Goal: Check status: Check status

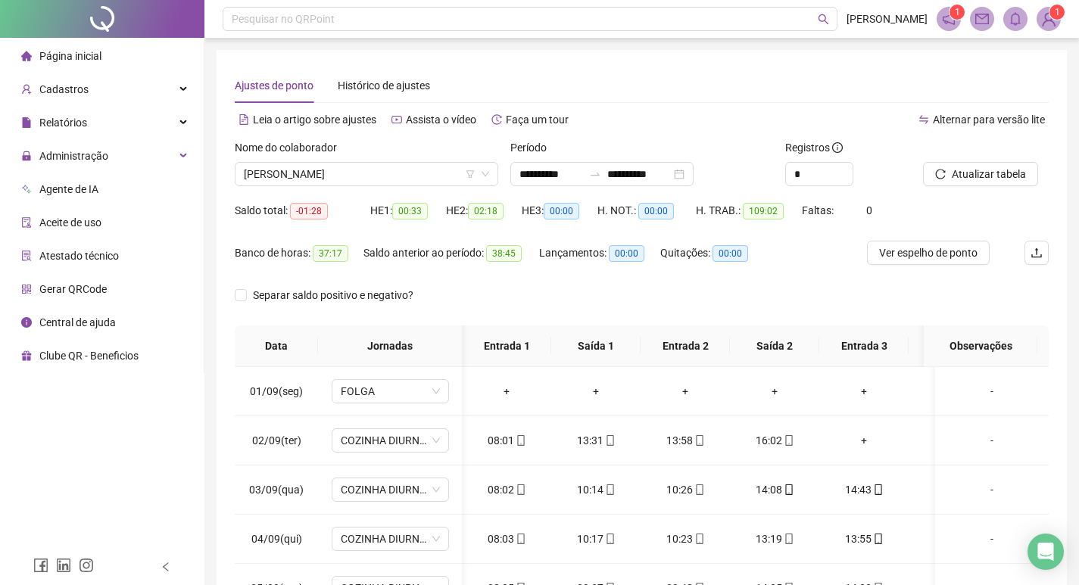
scroll to position [0, 110]
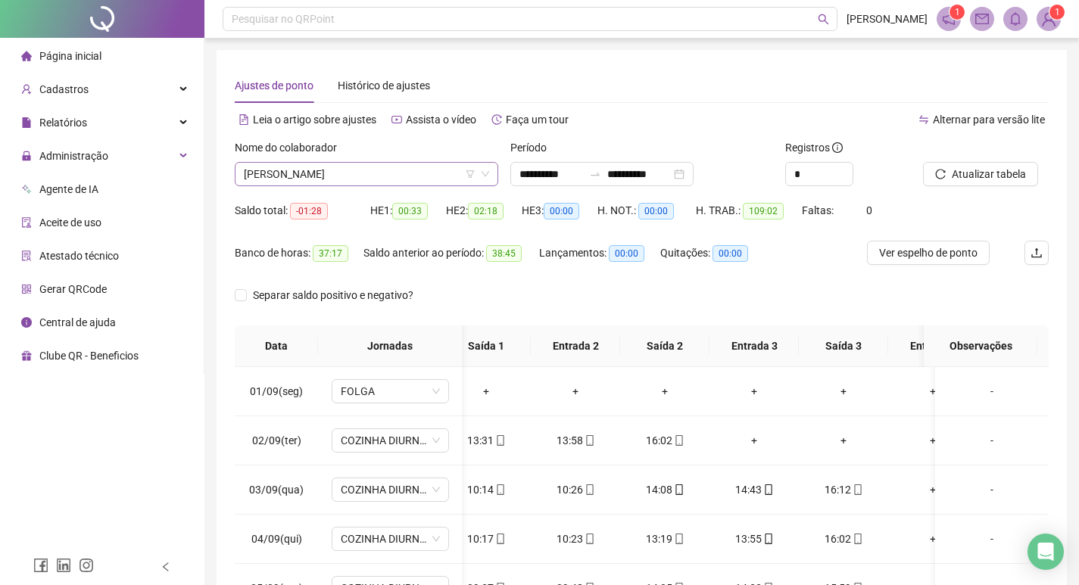
click at [410, 178] on span "[PERSON_NAME]" at bounding box center [366, 174] width 245 height 23
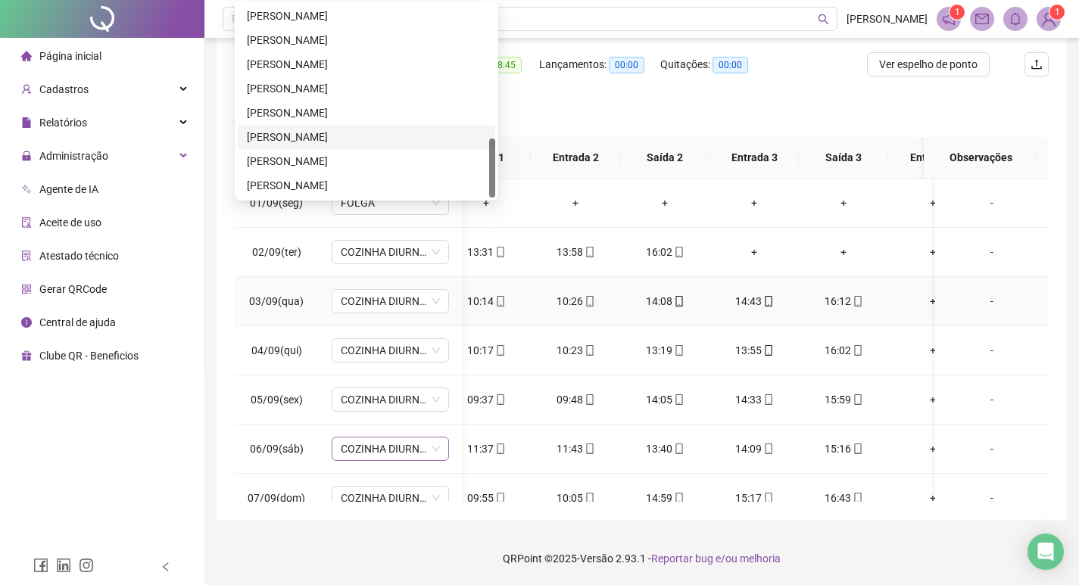
scroll to position [151, 110]
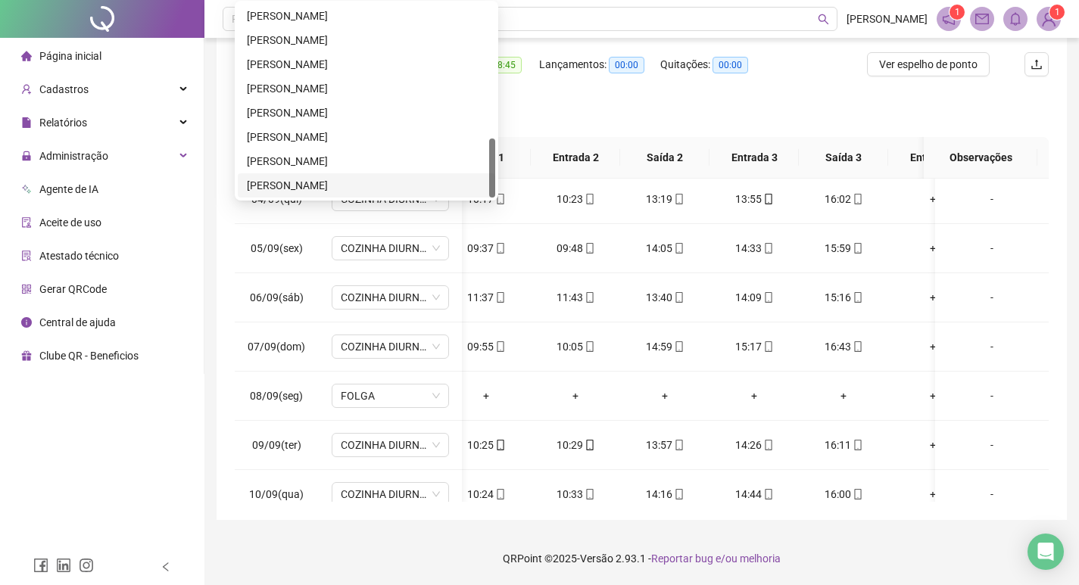
click at [353, 185] on div "[PERSON_NAME]" at bounding box center [366, 185] width 239 height 17
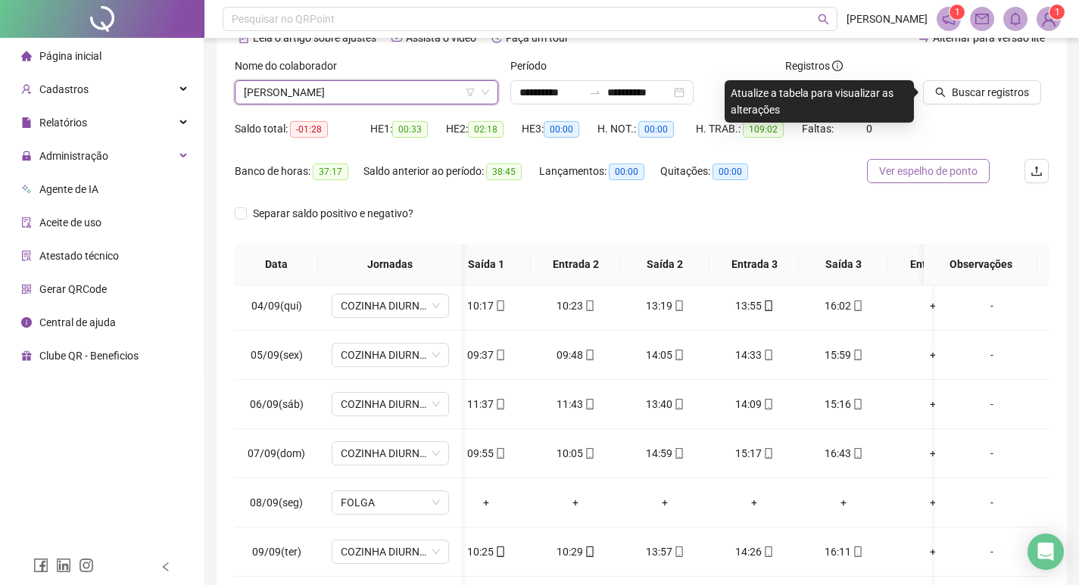
scroll to position [37, 0]
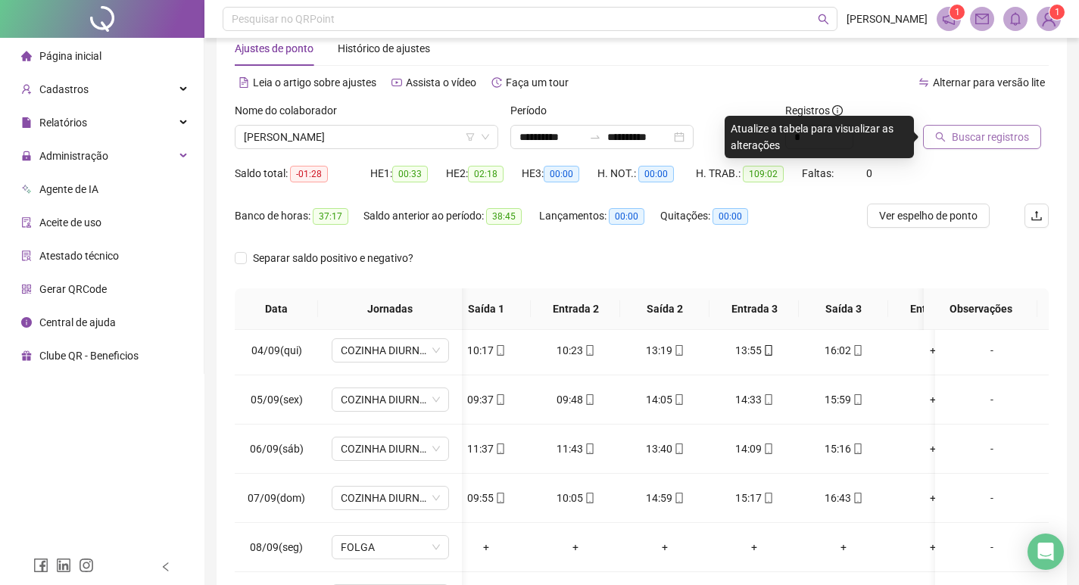
click at [982, 134] on span "Buscar registros" at bounding box center [990, 137] width 77 height 17
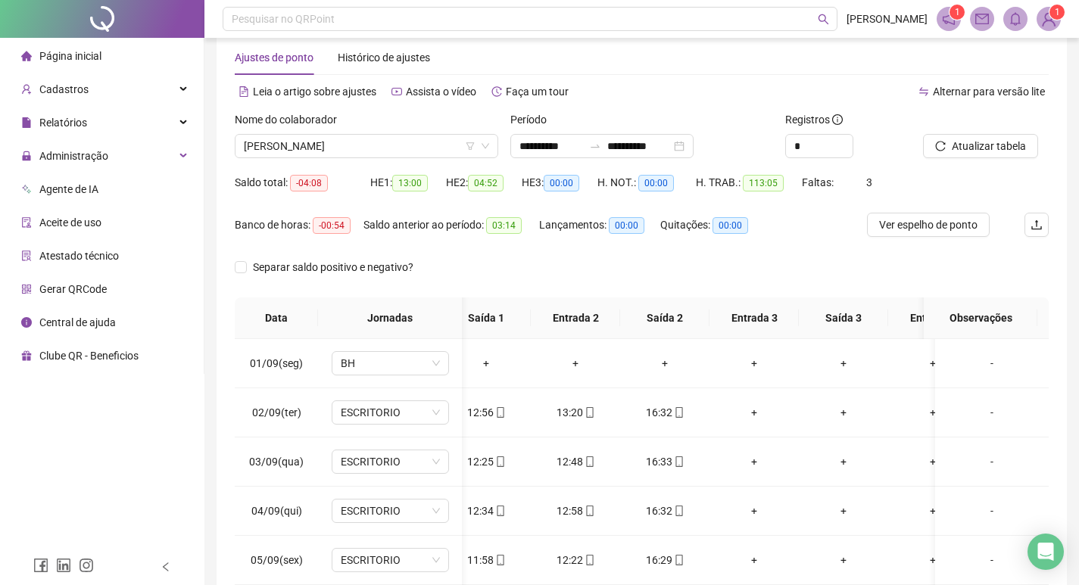
scroll to position [0, 0]
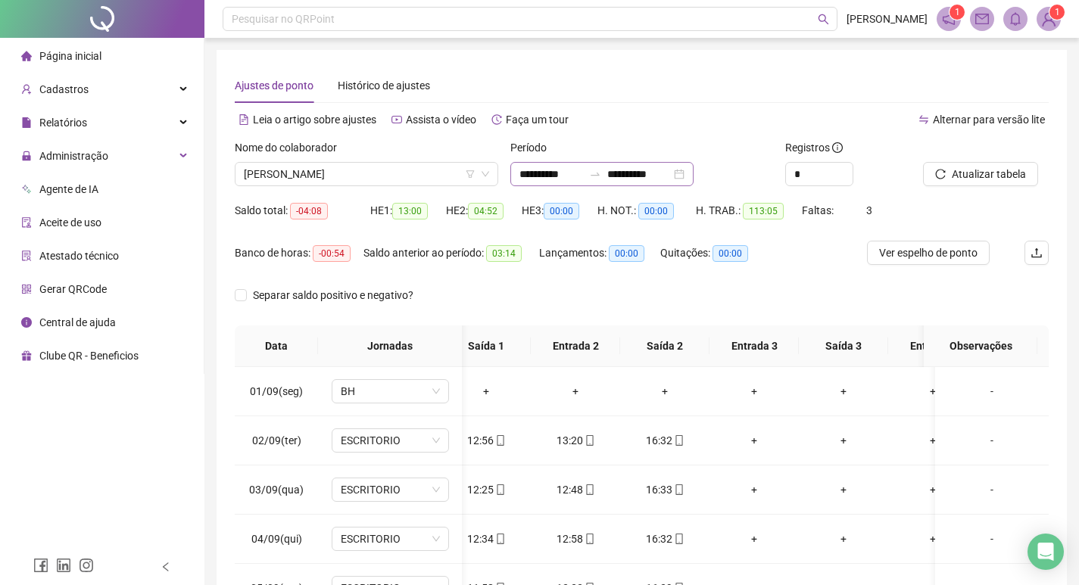
click at [603, 173] on div at bounding box center [595, 174] width 24 height 12
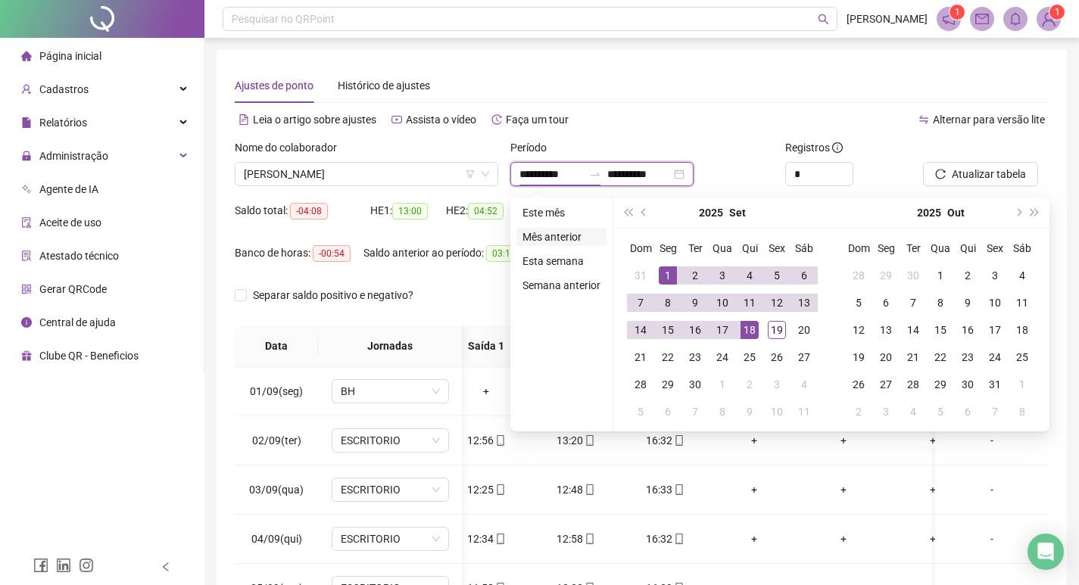
type input "**********"
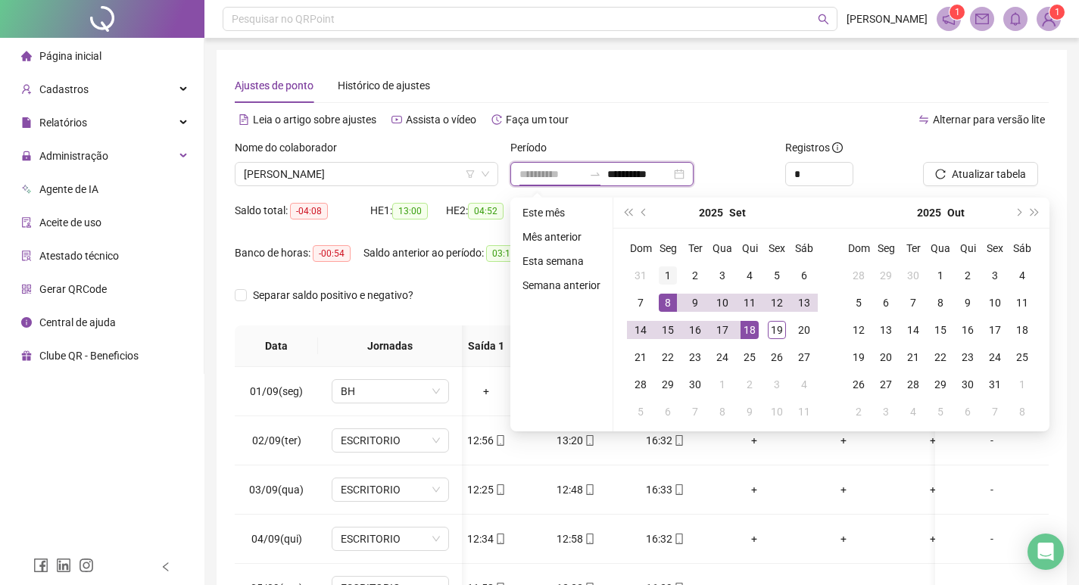
type input "**********"
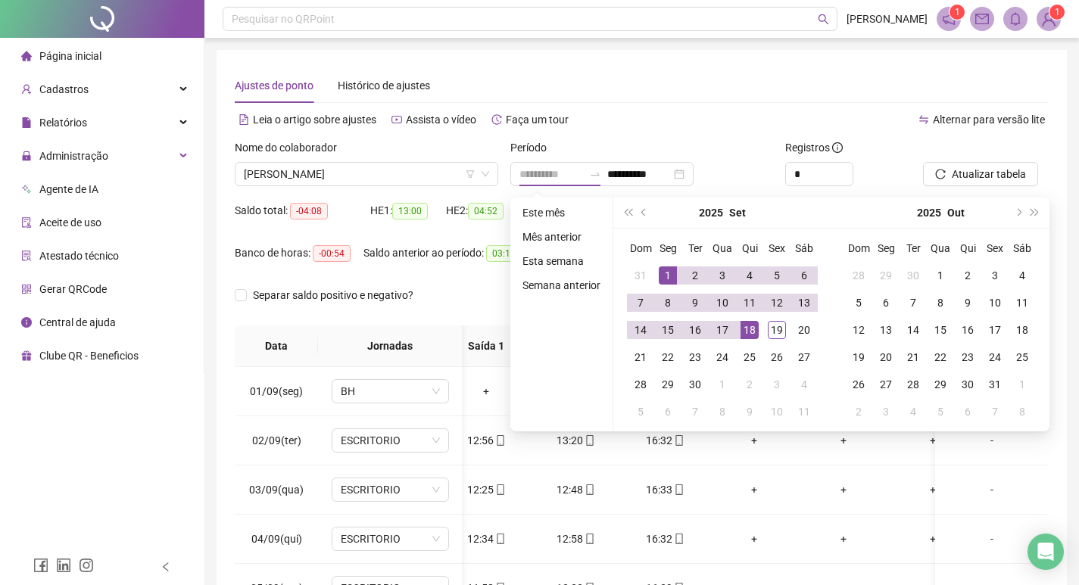
click at [671, 273] on div "1" at bounding box center [668, 276] width 18 height 18
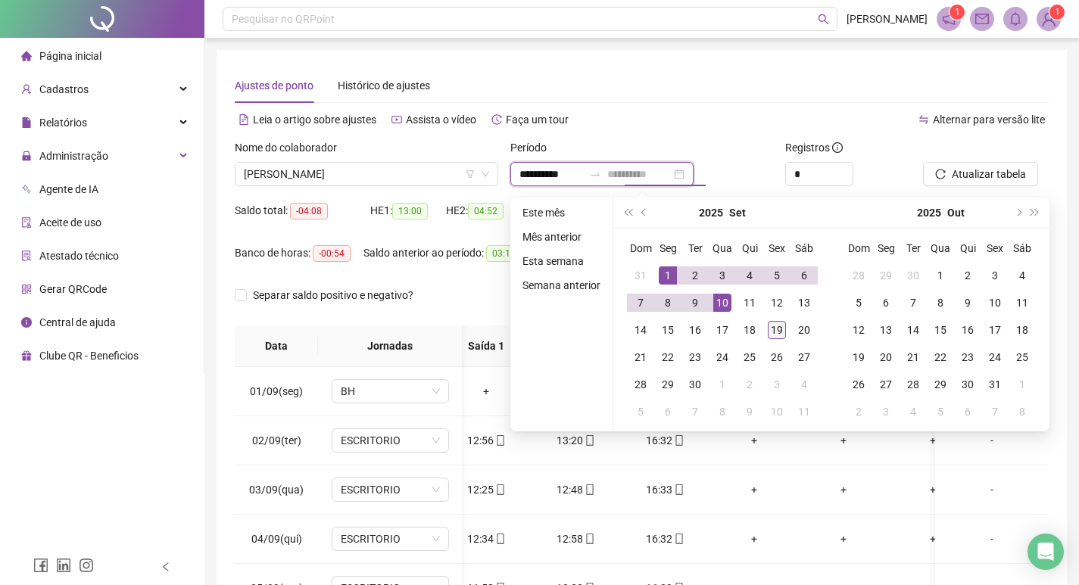
type input "**********"
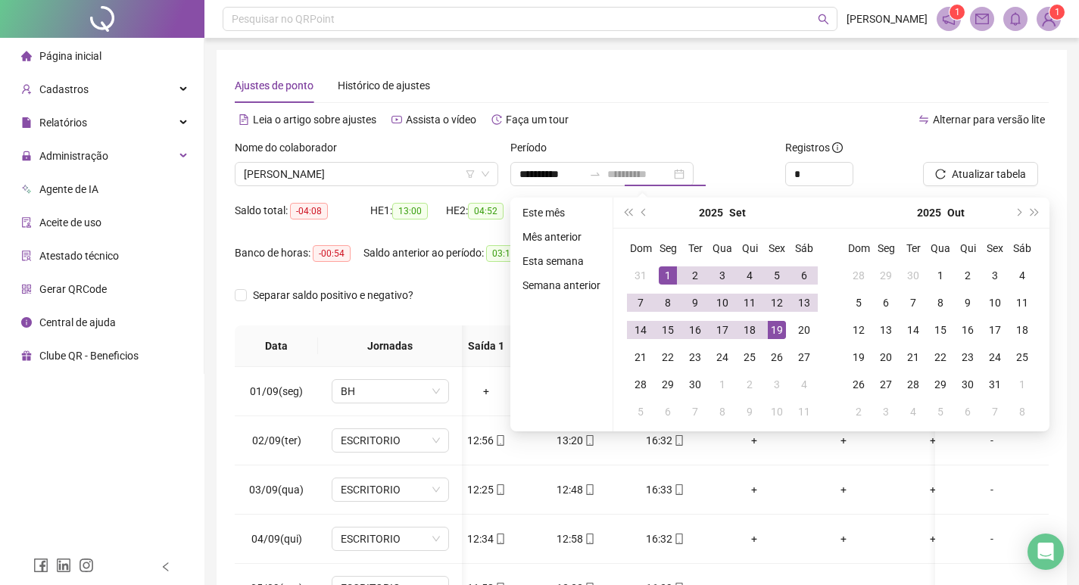
click at [777, 329] on div "19" at bounding box center [777, 330] width 18 height 18
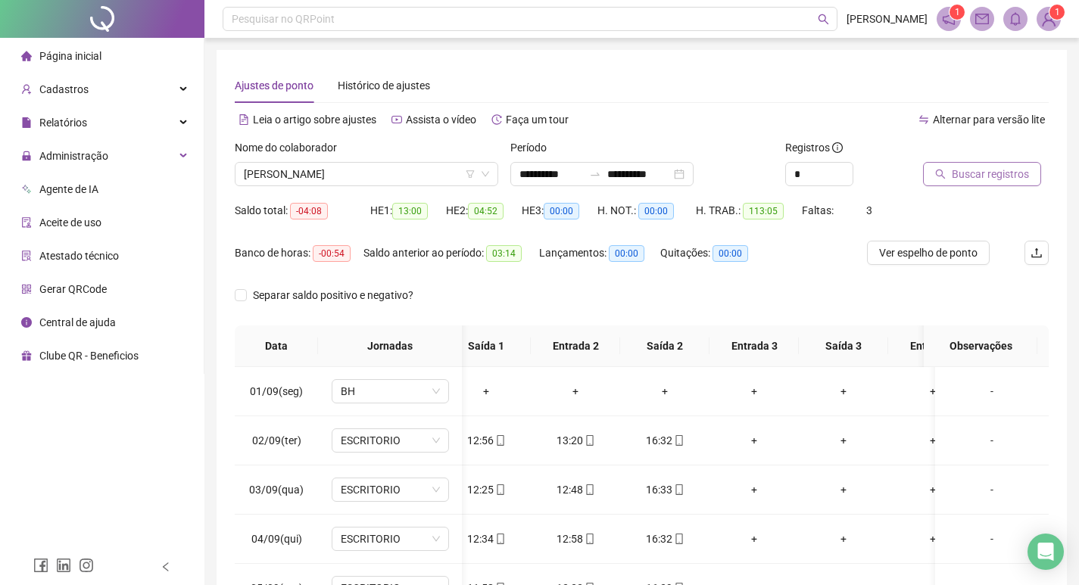
click at [972, 182] on span "Buscar registros" at bounding box center [990, 174] width 77 height 17
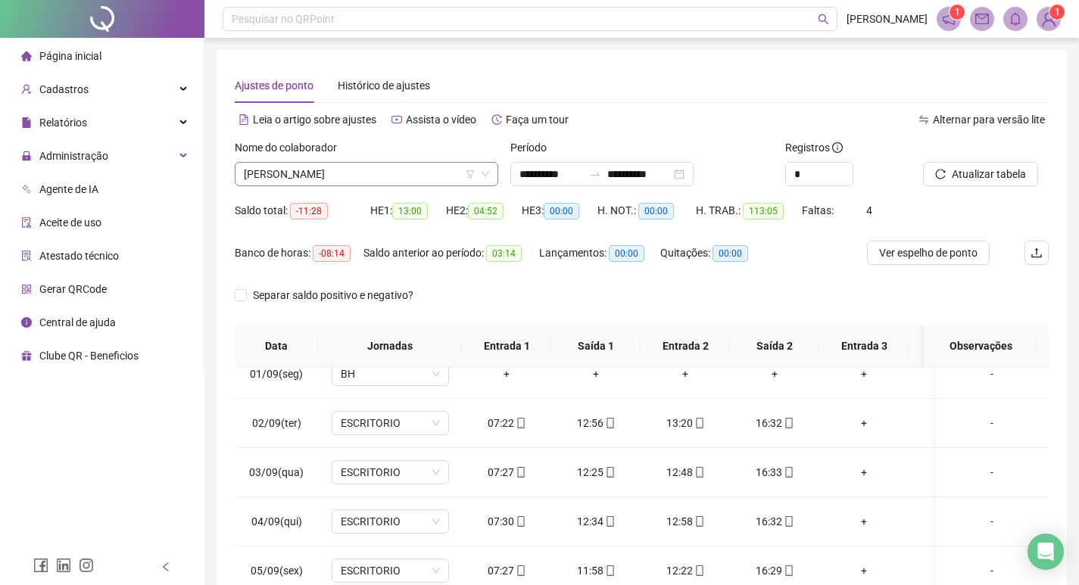
click at [424, 178] on span "[PERSON_NAME]" at bounding box center [366, 174] width 245 height 23
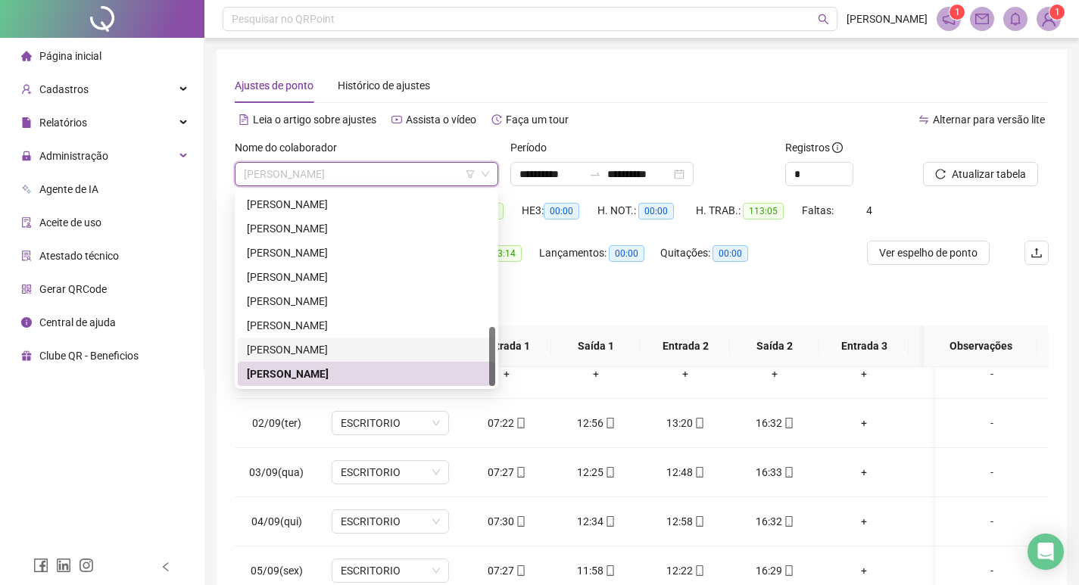
click at [398, 350] on div "[PERSON_NAME]" at bounding box center [366, 350] width 239 height 17
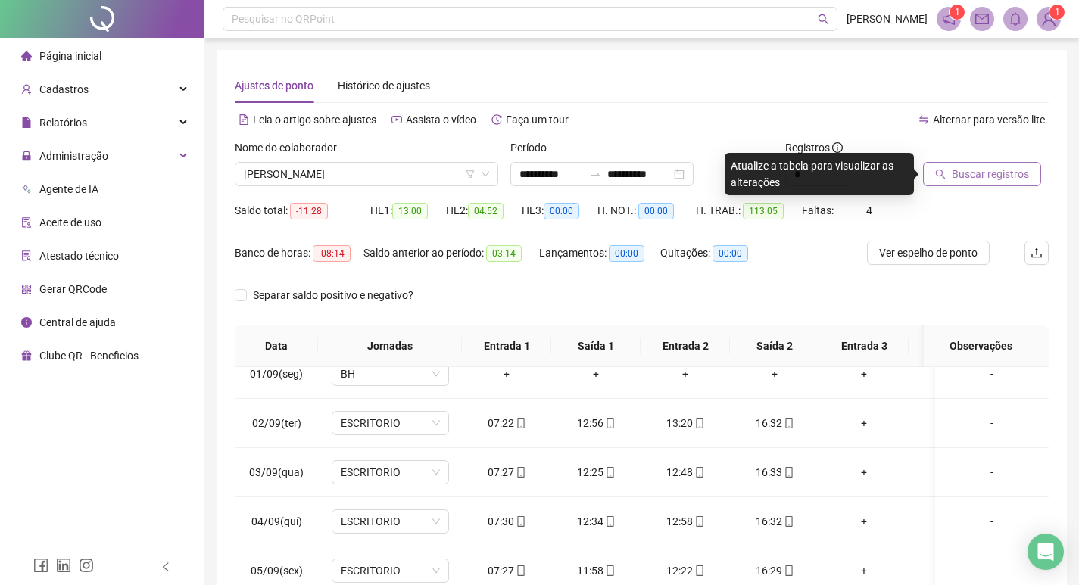
click at [1017, 177] on span "Buscar registros" at bounding box center [990, 174] width 77 height 17
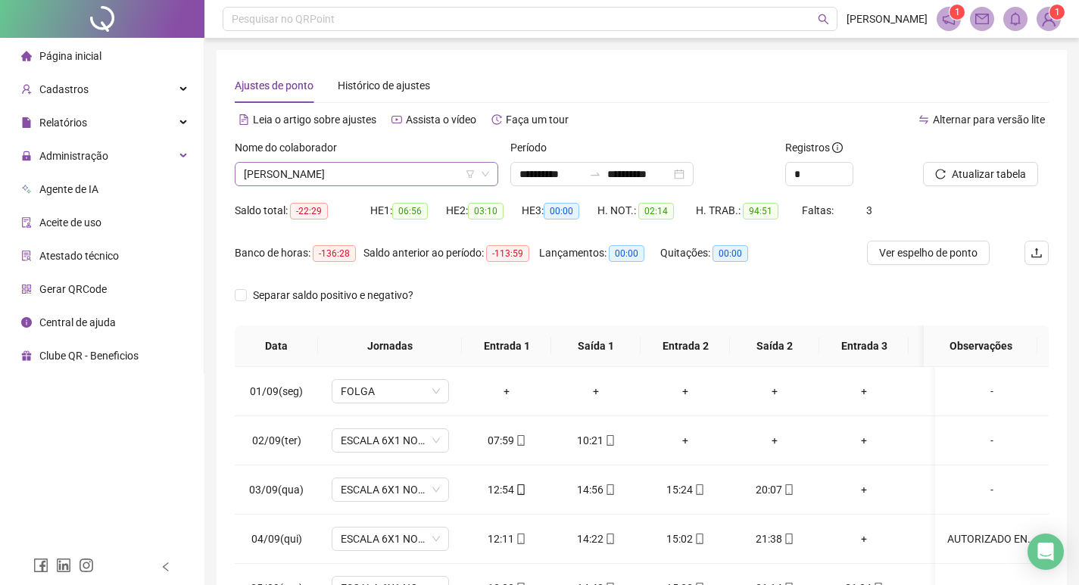
click at [425, 182] on span "[PERSON_NAME]" at bounding box center [366, 174] width 245 height 23
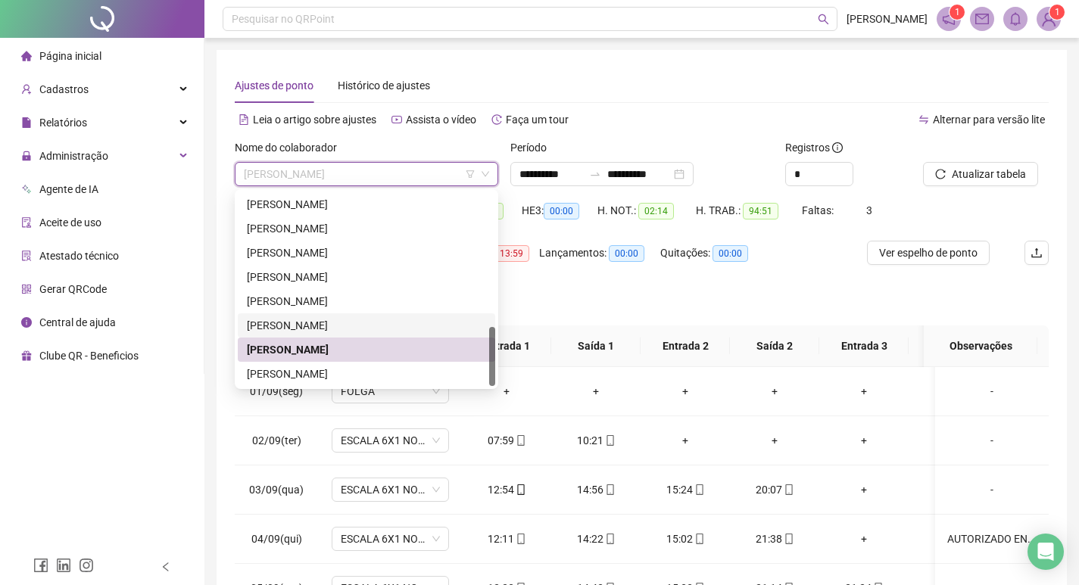
click at [347, 324] on div "[PERSON_NAME]" at bounding box center [366, 325] width 239 height 17
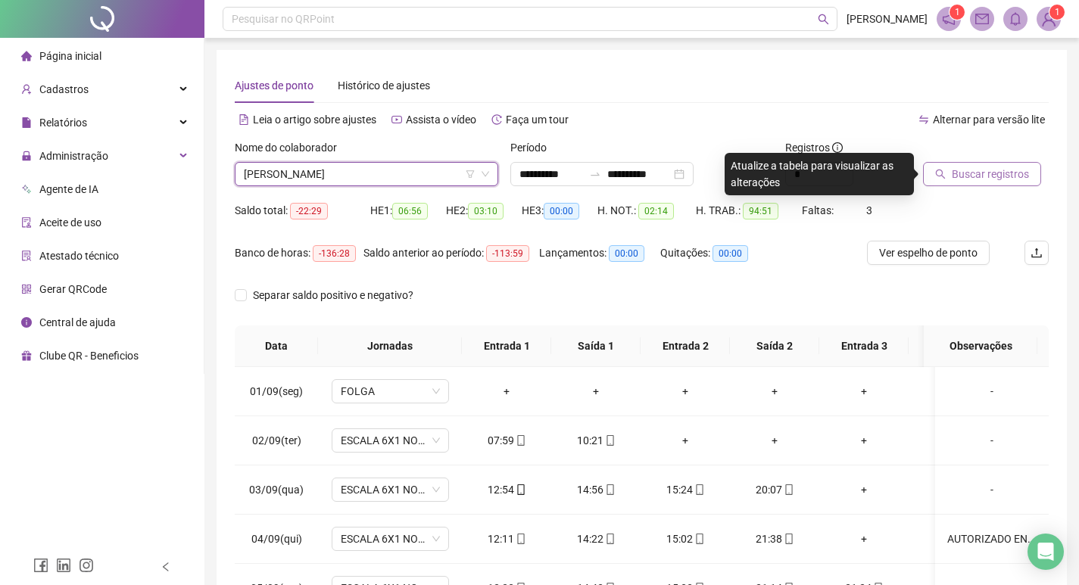
click at [976, 184] on button "Buscar registros" at bounding box center [982, 174] width 118 height 24
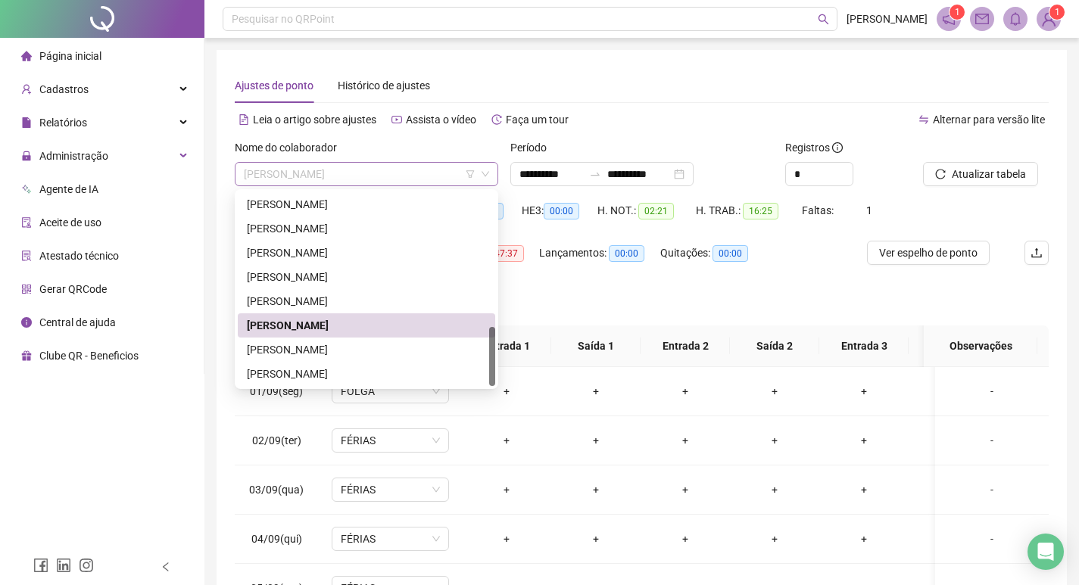
click at [415, 180] on span "[PERSON_NAME]" at bounding box center [366, 174] width 245 height 23
click at [354, 302] on div "[PERSON_NAME]" at bounding box center [366, 301] width 239 height 17
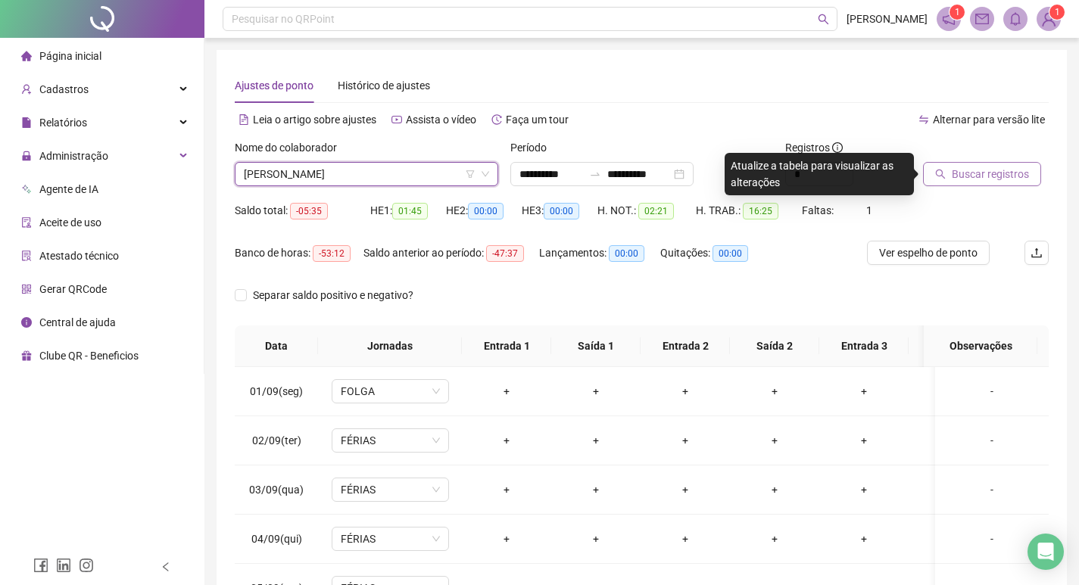
click at [954, 176] on span "Buscar registros" at bounding box center [990, 174] width 77 height 17
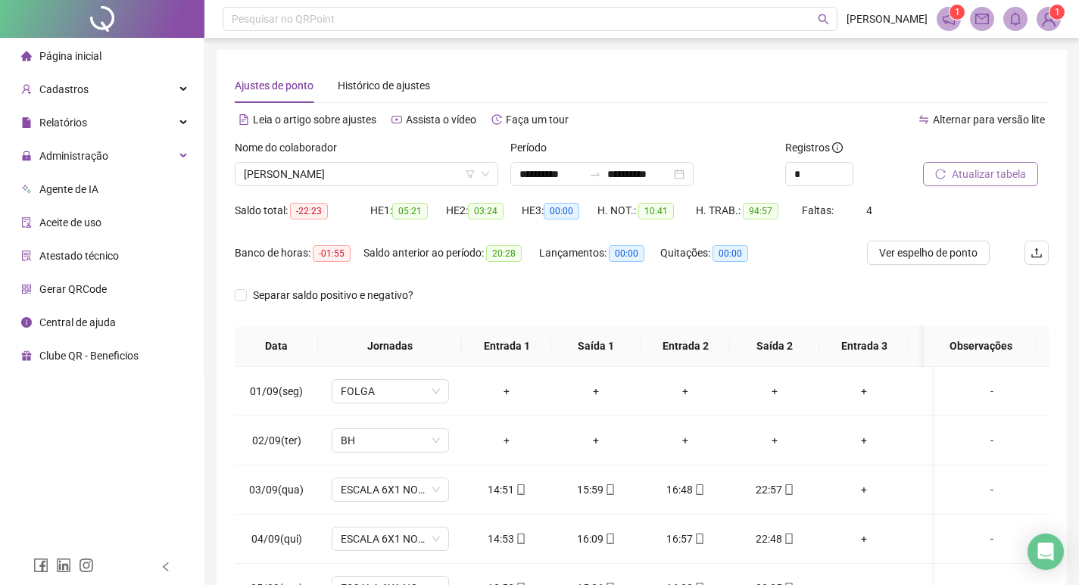
click at [961, 180] on span "Atualizar tabela" at bounding box center [989, 174] width 74 height 17
click at [405, 180] on span "[PERSON_NAME]" at bounding box center [366, 174] width 245 height 23
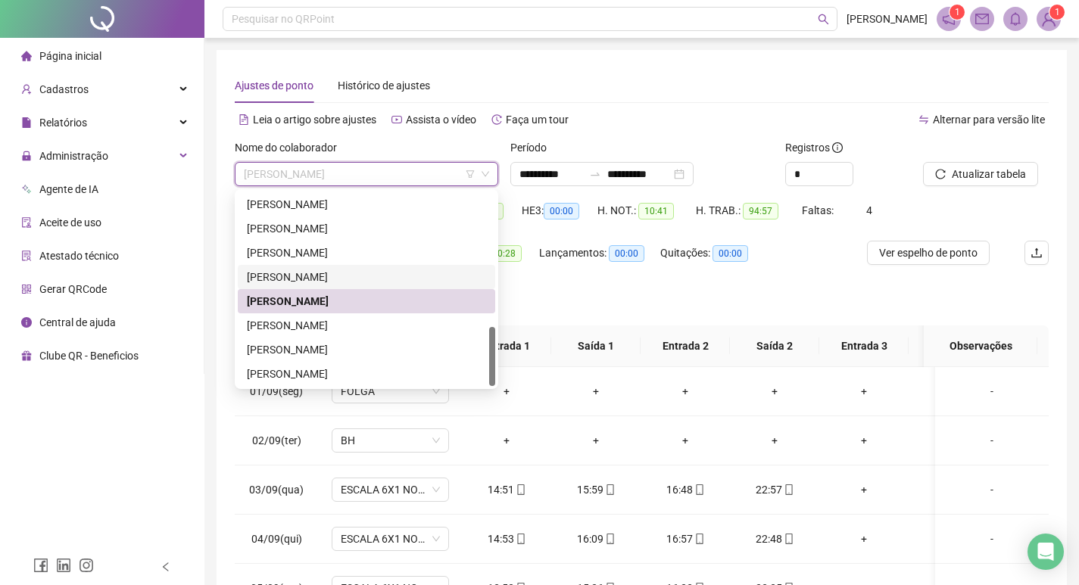
click at [364, 280] on div "[PERSON_NAME]" at bounding box center [366, 277] width 239 height 17
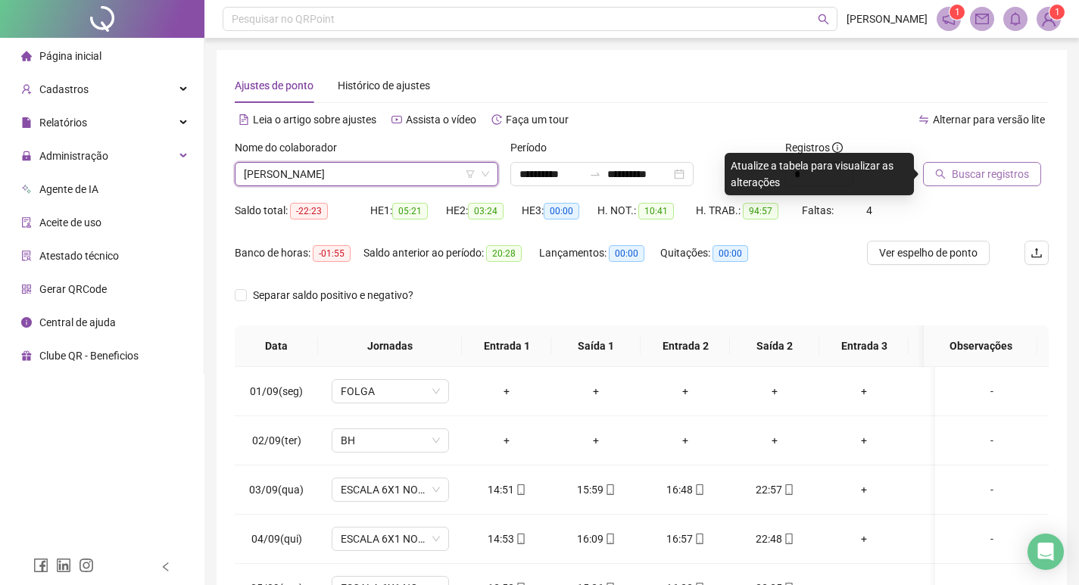
click at [952, 173] on span "Buscar registros" at bounding box center [990, 174] width 77 height 17
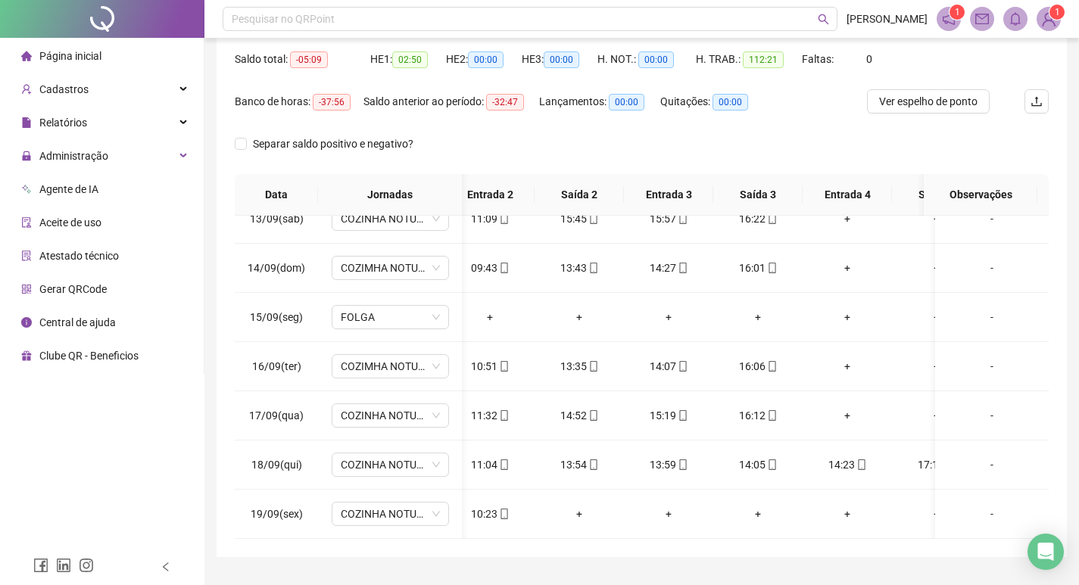
scroll to position [0, 199]
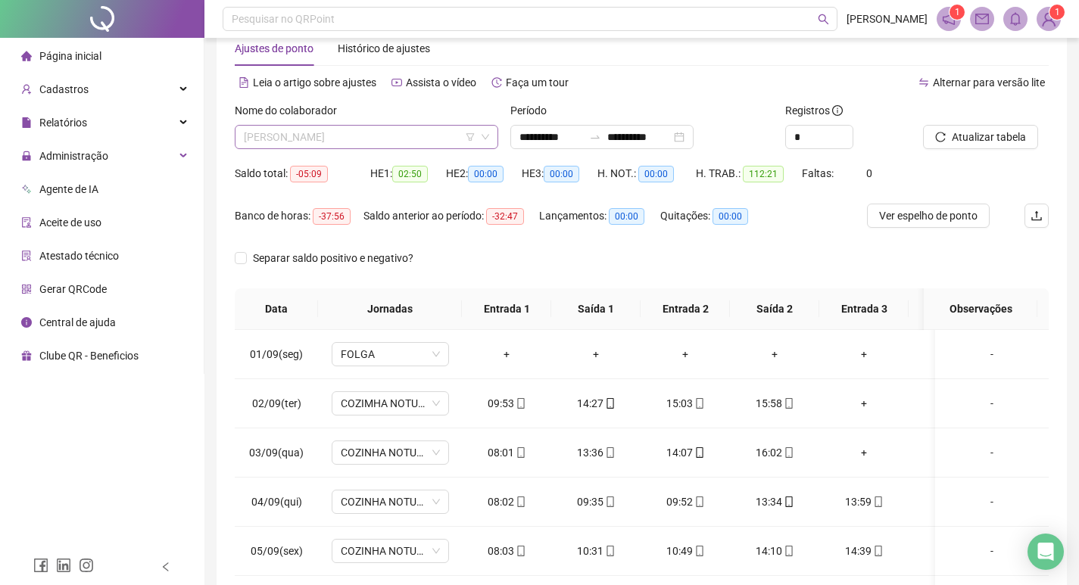
click at [413, 141] on span "[PERSON_NAME]" at bounding box center [366, 137] width 245 height 23
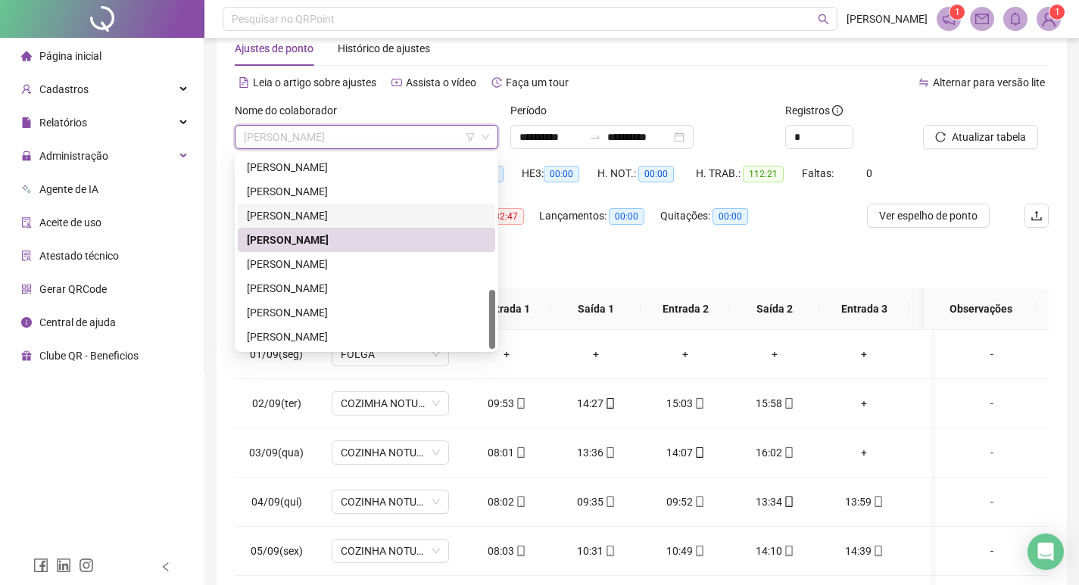
click at [364, 214] on div "[PERSON_NAME]" at bounding box center [366, 216] width 239 height 17
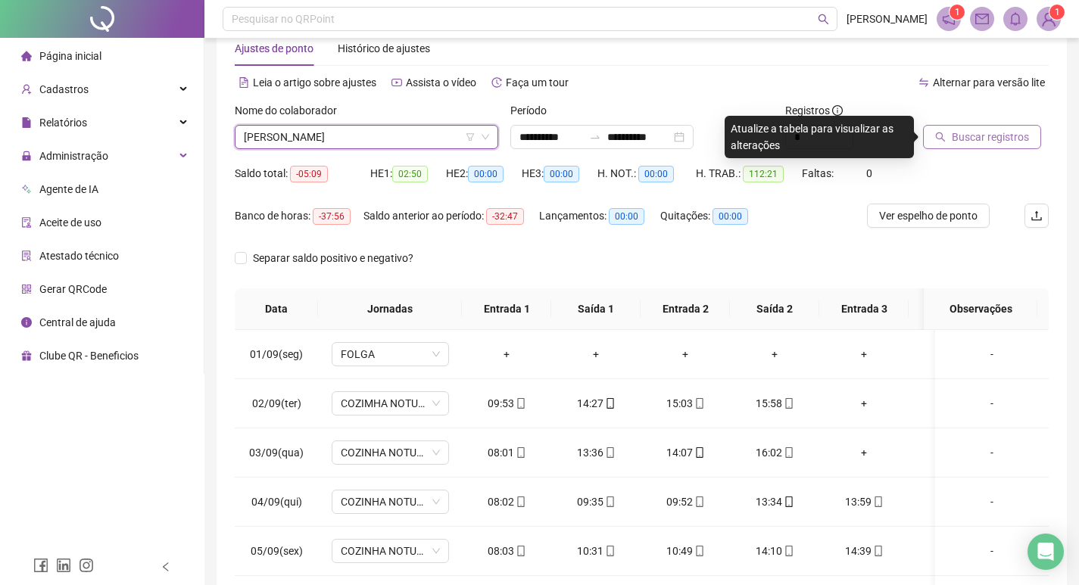
click at [947, 141] on button "Buscar registros" at bounding box center [982, 137] width 118 height 24
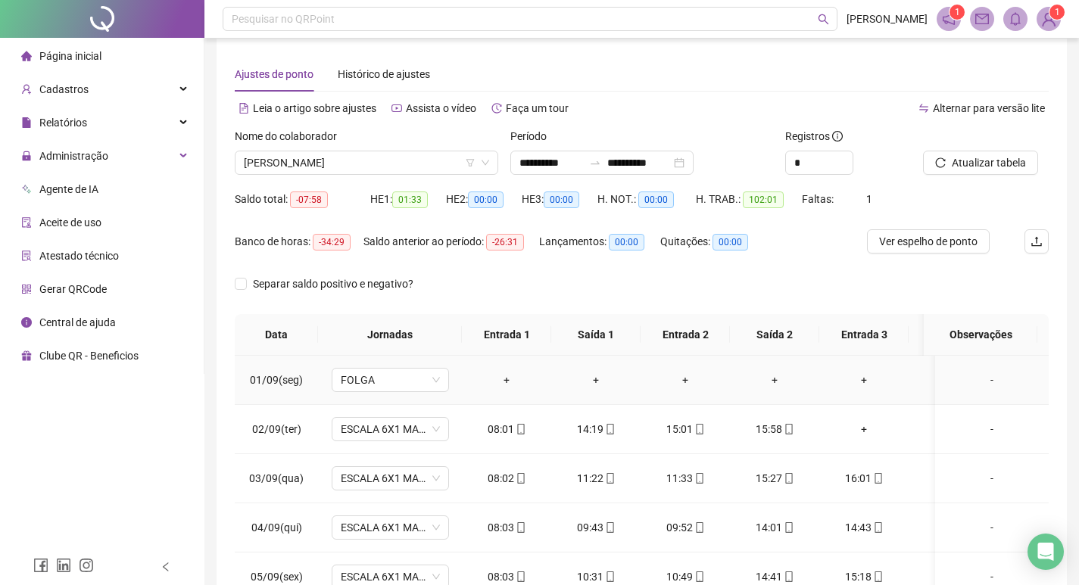
scroll to position [0, 0]
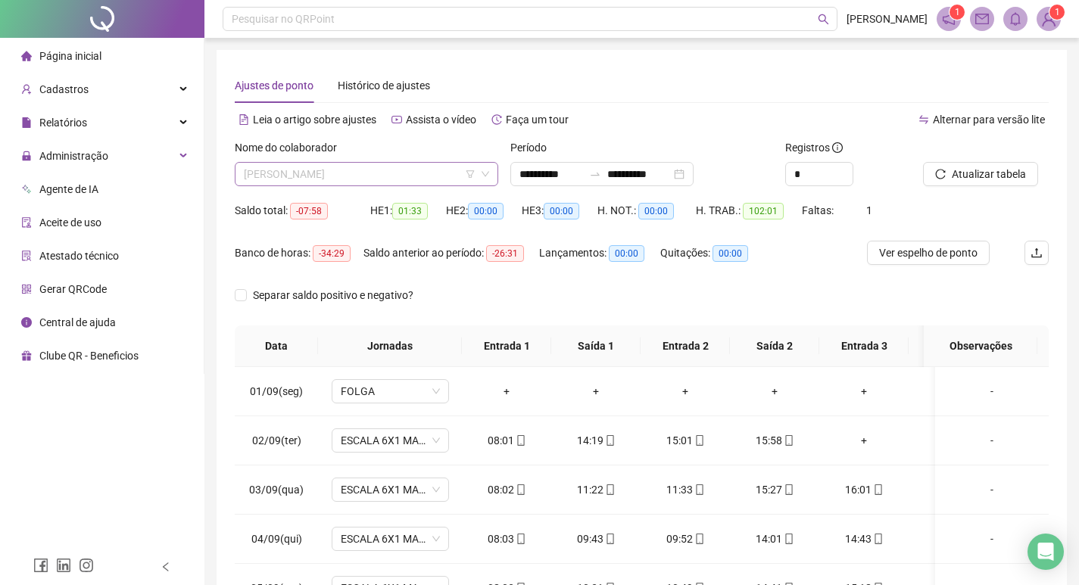
click at [407, 178] on span "[PERSON_NAME]" at bounding box center [366, 174] width 245 height 23
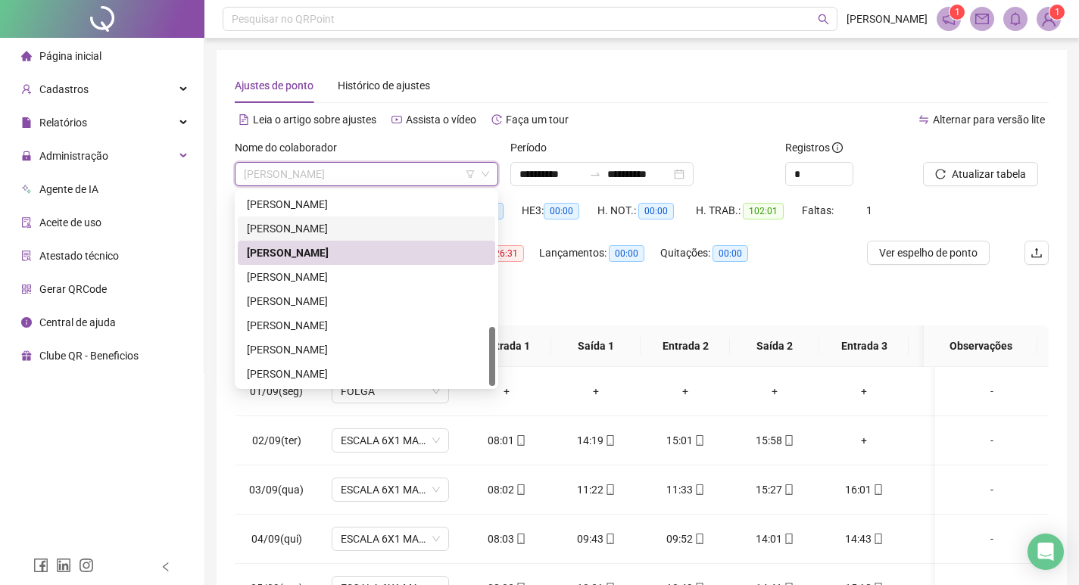
click at [325, 235] on div "[PERSON_NAME]" at bounding box center [366, 228] width 239 height 17
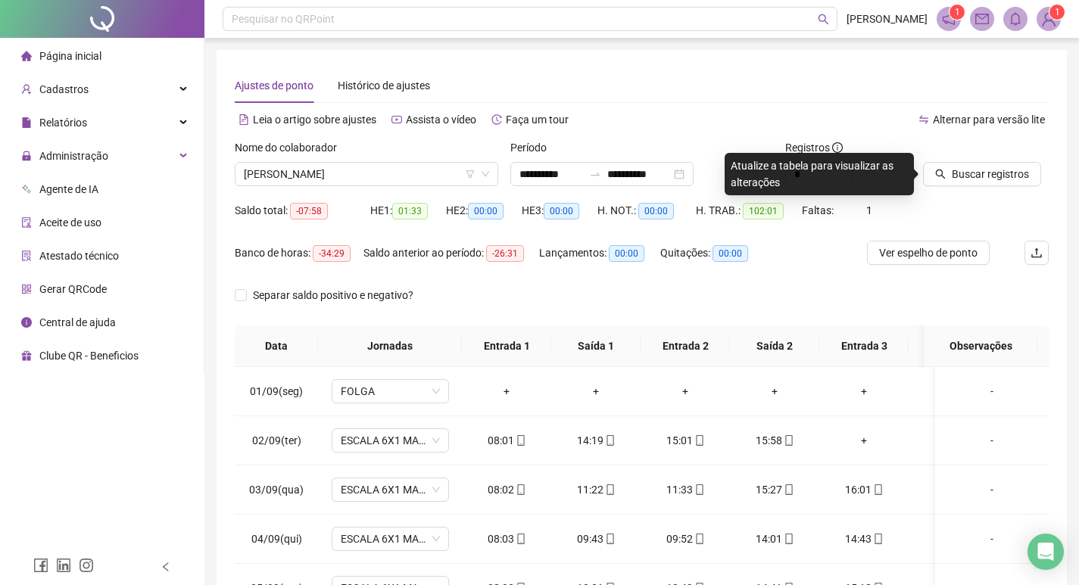
drag, startPoint x: 956, startPoint y: 167, endPoint x: 946, endPoint y: 147, distance: 22.7
click at [950, 156] on div "Buscar registros" at bounding box center [967, 162] width 88 height 47
